Goal: Task Accomplishment & Management: Manage account settings

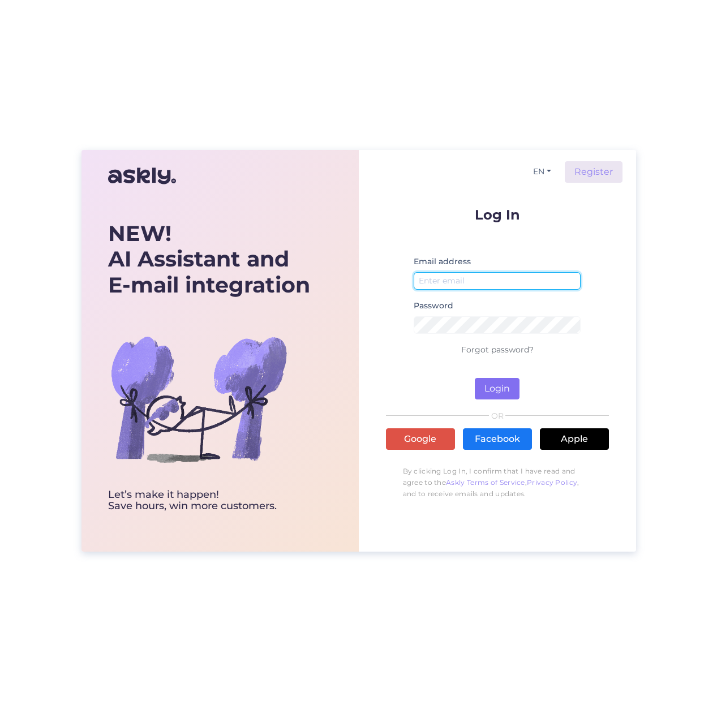
type input "[EMAIL_ADDRESS][DOMAIN_NAME]"
click at [499, 383] on button "Login" at bounding box center [497, 389] width 45 height 22
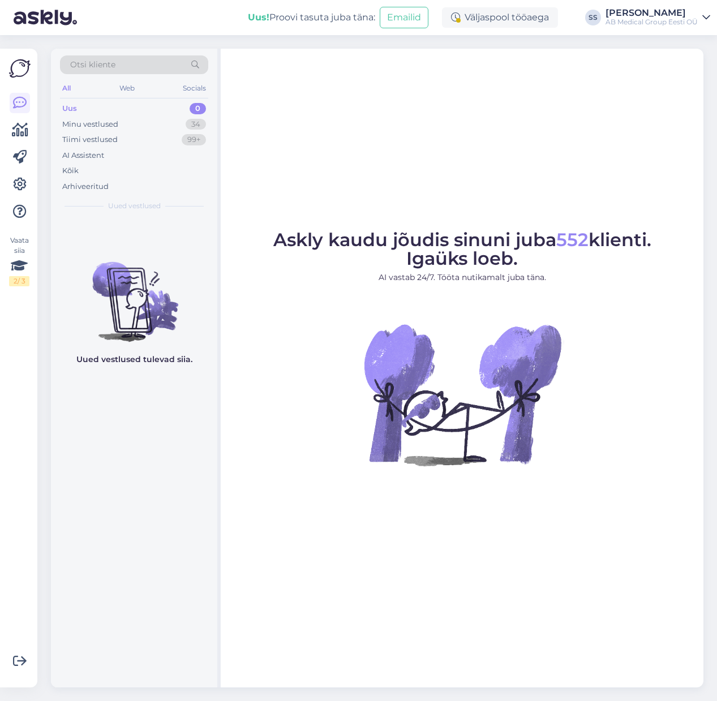
click at [113, 105] on div "Uus 0" at bounding box center [134, 109] width 148 height 16
click at [73, 106] on div "Uus" at bounding box center [69, 108] width 15 height 11
click at [73, 125] on div "Minu vestlused" at bounding box center [90, 124] width 56 height 11
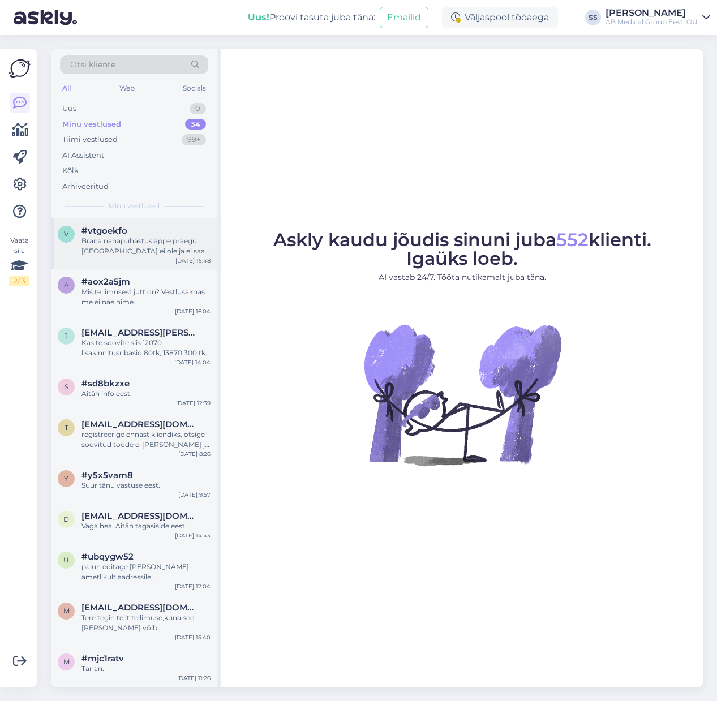
click at [149, 234] on div "#vtgoekfo" at bounding box center [145, 231] width 129 height 10
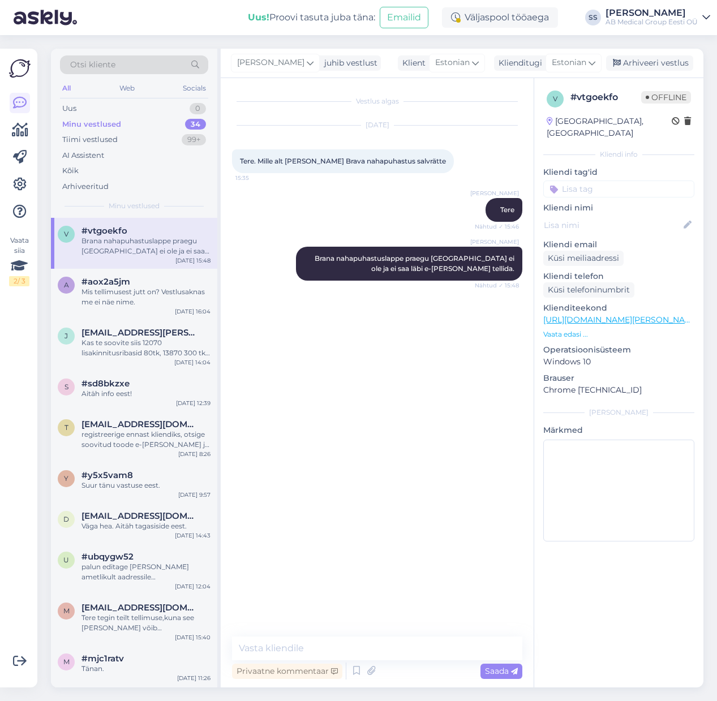
click at [710, 14] on div "Uus! Proovi tasuta [PERSON_NAME]: Emailid Väljaspool tööaega SS [PERSON_NAME] A…" at bounding box center [358, 17] width 717 height 35
click at [705, 16] on icon at bounding box center [706, 17] width 8 height 9
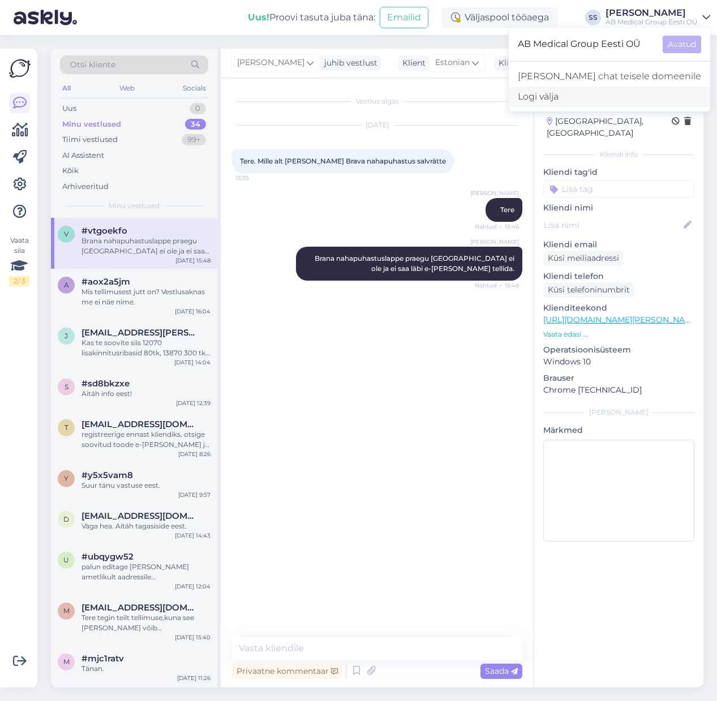
click at [551, 93] on div "Logi välja" at bounding box center [609, 97] width 201 height 20
